Goal: Task Accomplishment & Management: Manage account settings

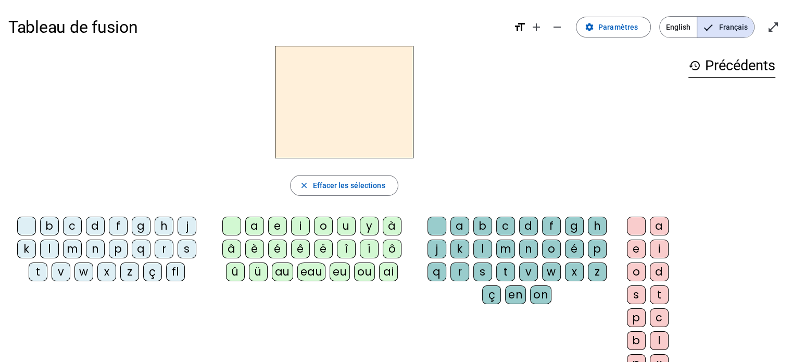
click at [117, 225] on div "f" at bounding box center [118, 226] width 19 height 19
click at [335, 275] on div "eu" at bounding box center [340, 271] width 20 height 19
click at [120, 247] on div "p" at bounding box center [118, 248] width 19 height 19
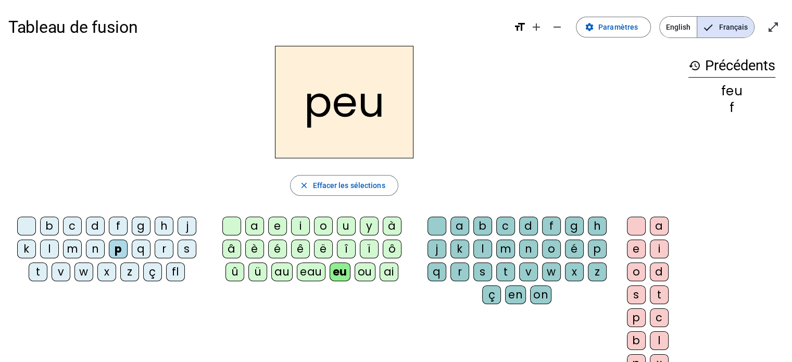
click at [183, 225] on div "j" at bounding box center [187, 226] width 19 height 19
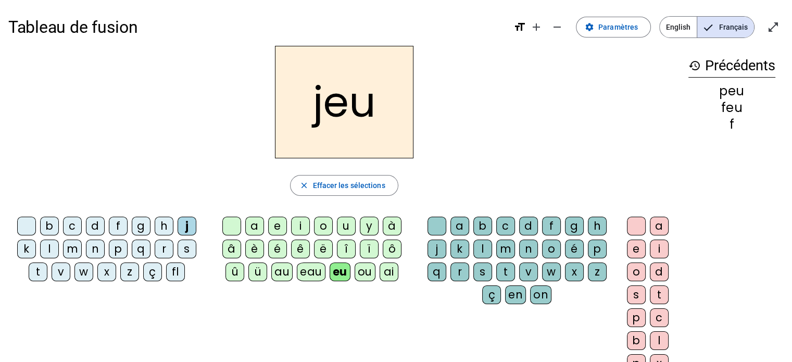
click at [277, 227] on div "e" at bounding box center [277, 226] width 19 height 19
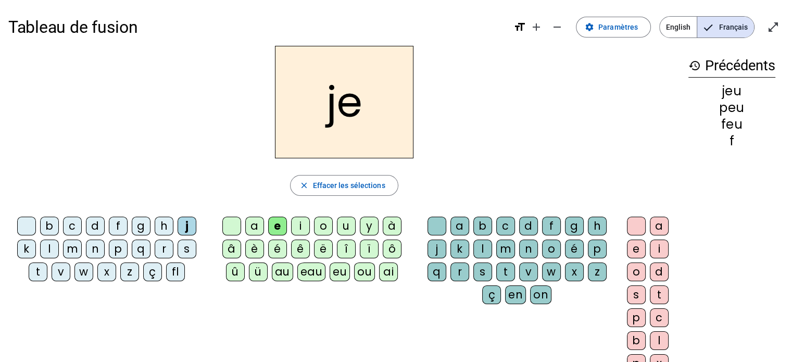
click at [94, 226] on div "d" at bounding box center [95, 226] width 19 height 19
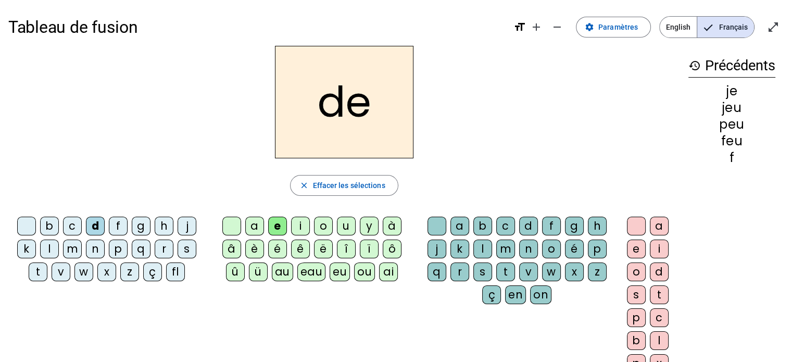
click at [94, 245] on div "n" at bounding box center [95, 248] width 19 height 19
click at [187, 249] on div "s" at bounding box center [187, 248] width 19 height 19
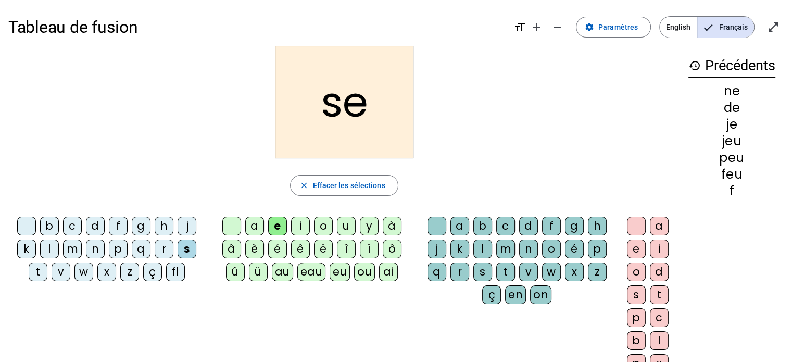
click at [481, 254] on div "l" at bounding box center [482, 248] width 19 height 19
click at [35, 269] on div "t" at bounding box center [38, 271] width 19 height 19
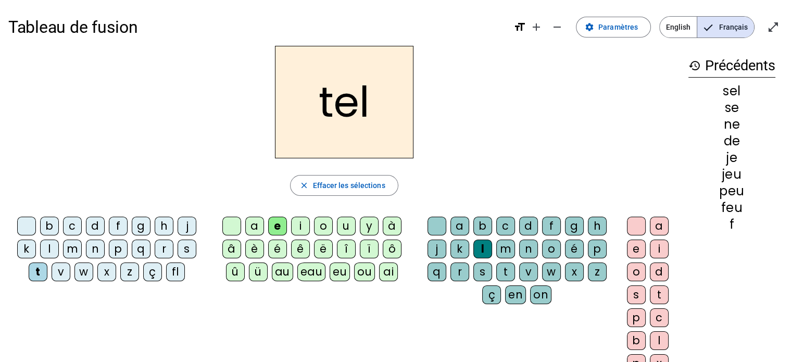
click at [50, 229] on div "b" at bounding box center [49, 226] width 19 height 19
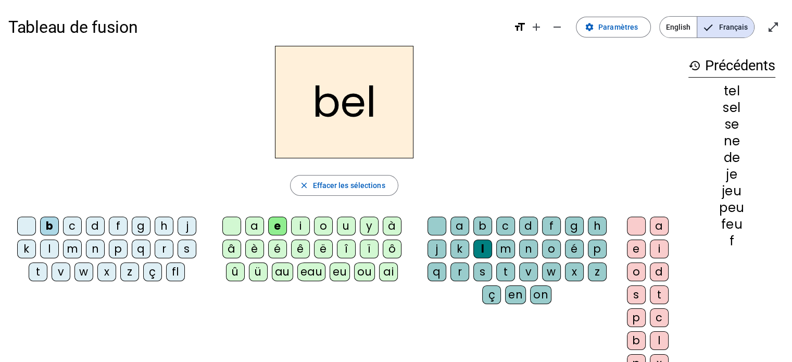
click at [252, 220] on div "a" at bounding box center [254, 226] width 19 height 19
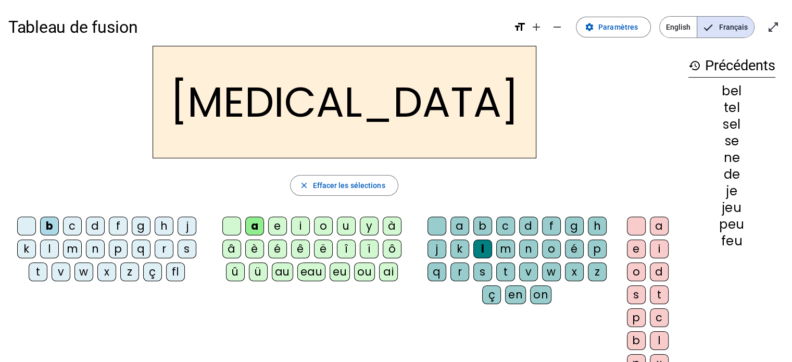
click at [505, 222] on div "c" at bounding box center [505, 226] width 19 height 19
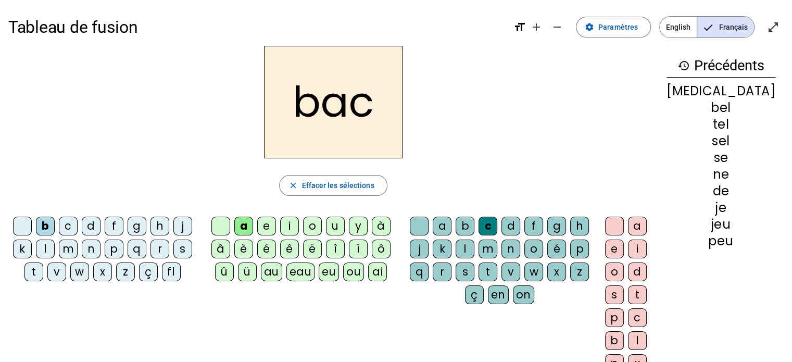
click at [451, 269] on div "r" at bounding box center [442, 271] width 19 height 19
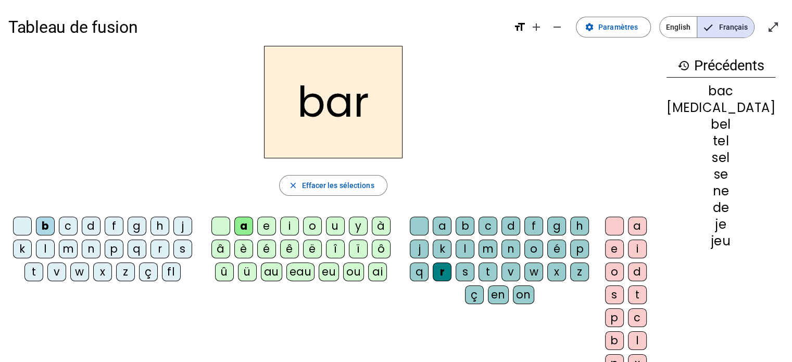
click at [119, 245] on div "p" at bounding box center [114, 248] width 19 height 19
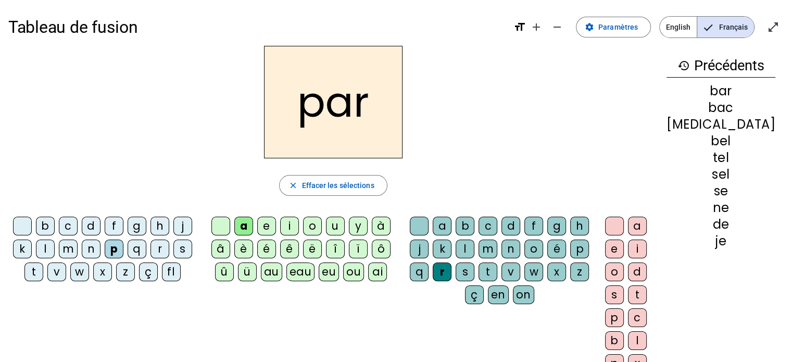
click at [344, 225] on div "u" at bounding box center [335, 226] width 19 height 19
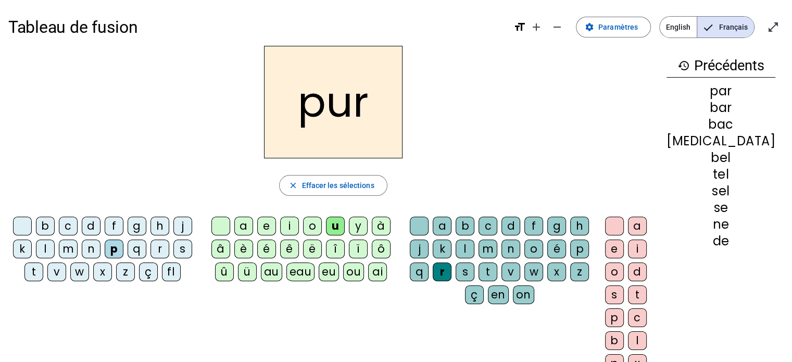
click at [93, 223] on div "d" at bounding box center [91, 226] width 19 height 19
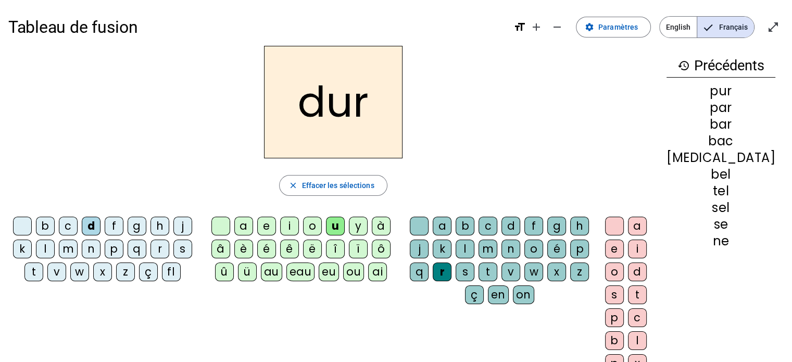
click at [72, 246] on div "m" at bounding box center [68, 248] width 19 height 19
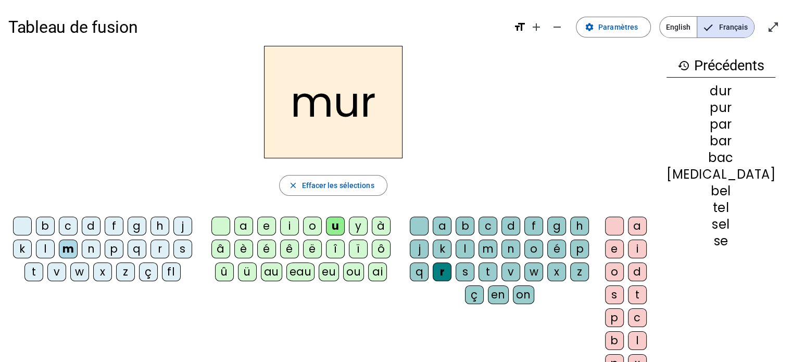
click at [274, 224] on div "e" at bounding box center [266, 226] width 19 height 19
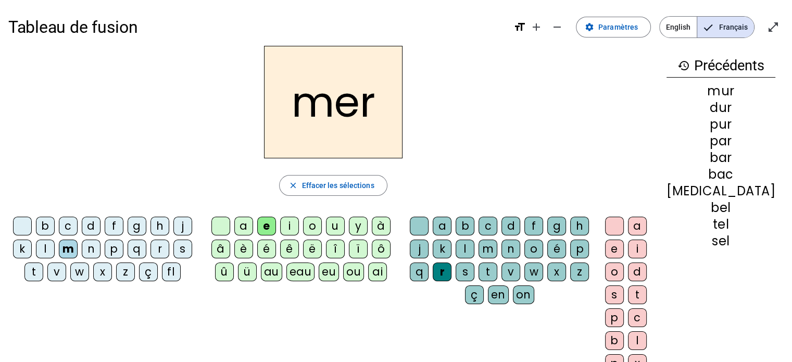
click at [60, 270] on div "v" at bounding box center [56, 271] width 19 height 19
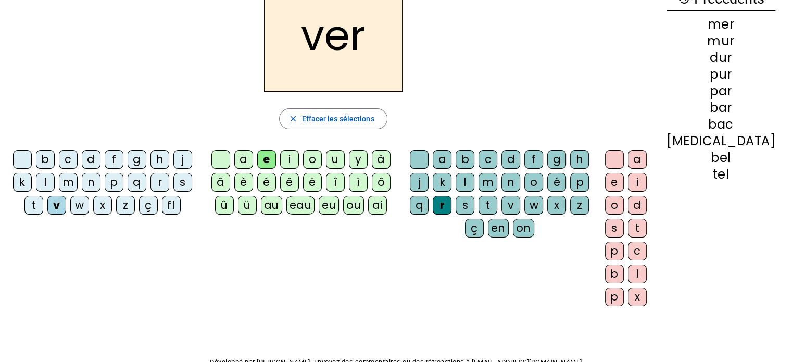
scroll to position [68, 0]
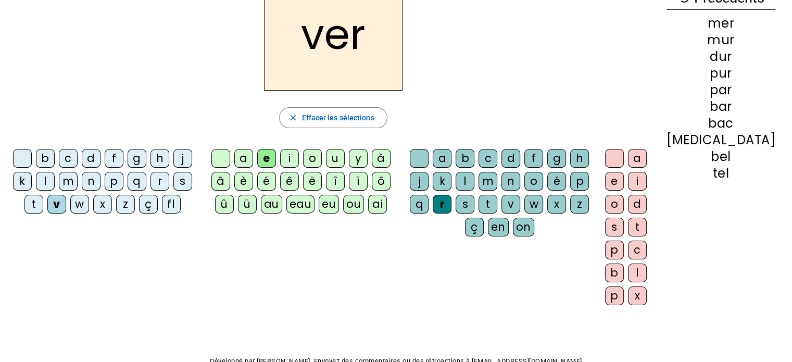
click at [497, 206] on div "t" at bounding box center [487, 204] width 19 height 19
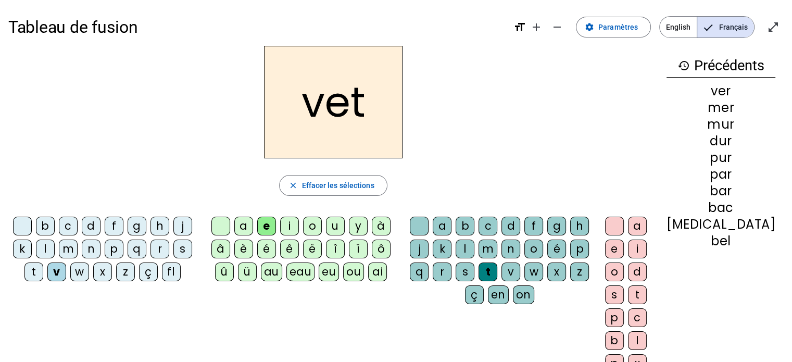
scroll to position [0, 0]
click at [629, 31] on span "Paramètres" at bounding box center [618, 27] width 40 height 12
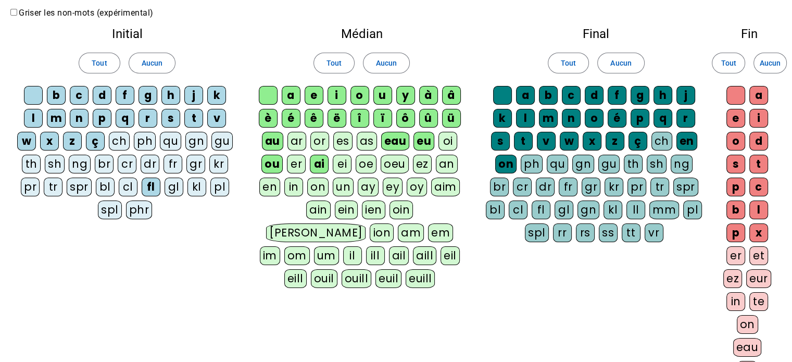
scroll to position [39, 0]
drag, startPoint x: 757, startPoint y: 164, endPoint x: 523, endPoint y: 253, distance: 250.9
click at [523, 253] on div "Final Tout Aucun a b c d f g h j k l m n o é p q r s t v w x z ç ch en on ph qu…" at bounding box center [595, 137] width 237 height 235
click at [756, 162] on div "t" at bounding box center [758, 164] width 19 height 19
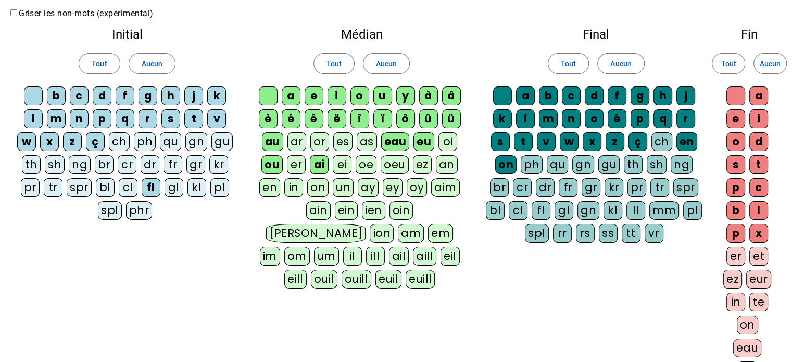
scroll to position [196, 0]
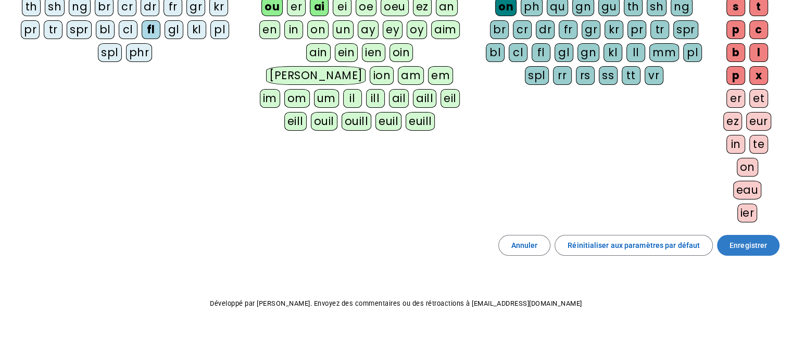
click at [747, 243] on span "Enregistrer" at bounding box center [747, 245] width 37 height 12
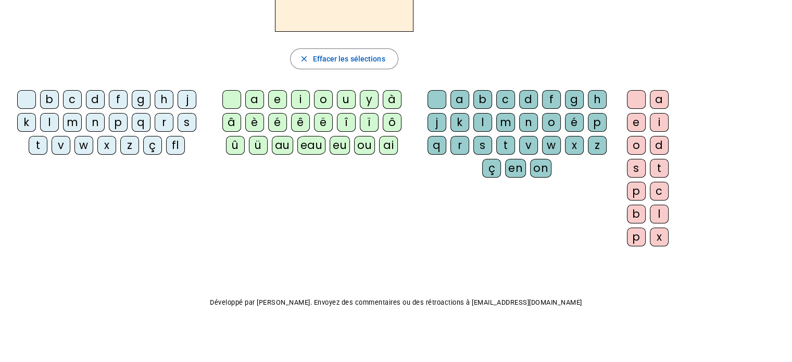
scroll to position [30, 0]
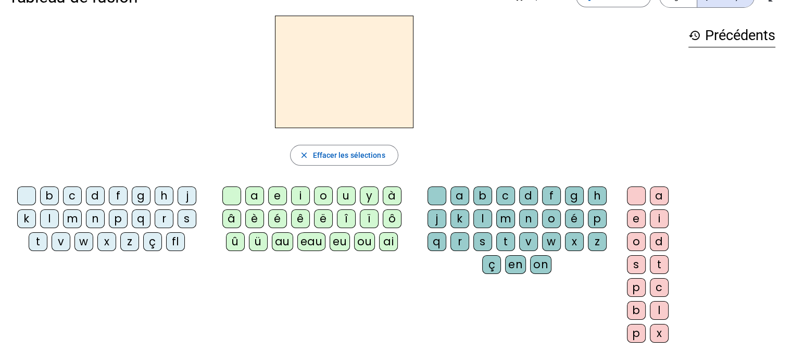
click at [62, 243] on div "v" at bounding box center [61, 241] width 19 height 19
click at [272, 197] on div "e" at bounding box center [277, 195] width 19 height 19
click at [460, 239] on div "r" at bounding box center [459, 241] width 19 height 19
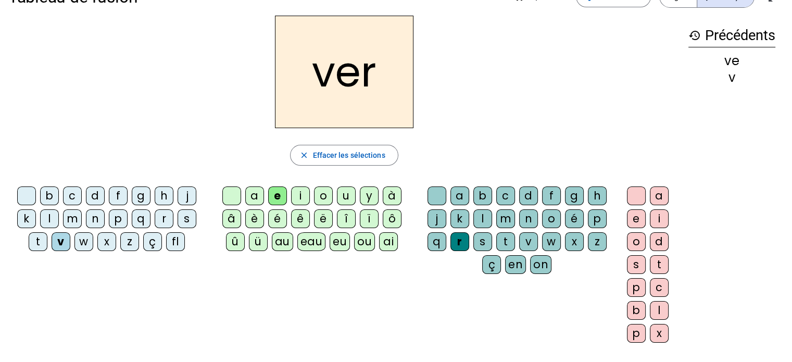
click at [660, 263] on div "t" at bounding box center [659, 264] width 19 height 19
